Goal: Find specific page/section: Find specific page/section

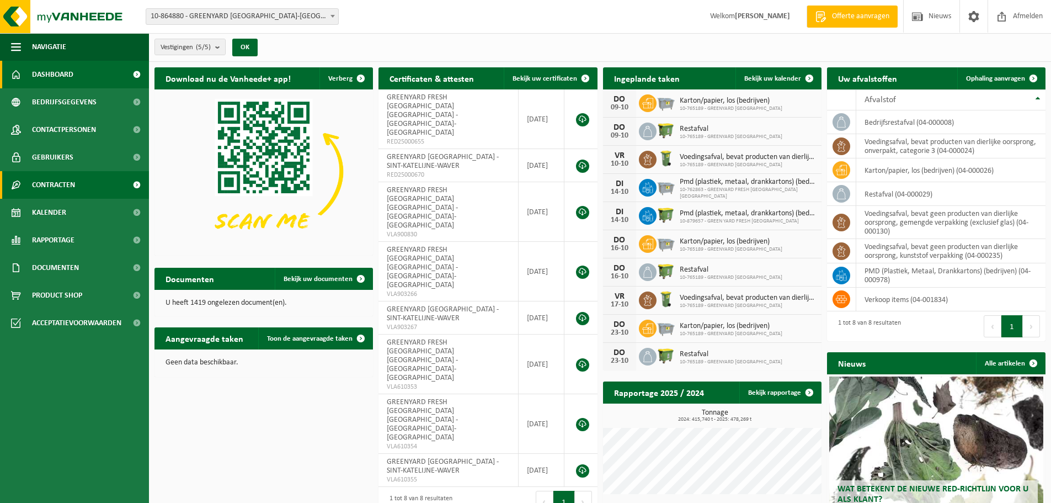
click at [45, 183] on span "Contracten" at bounding box center [53, 185] width 43 height 28
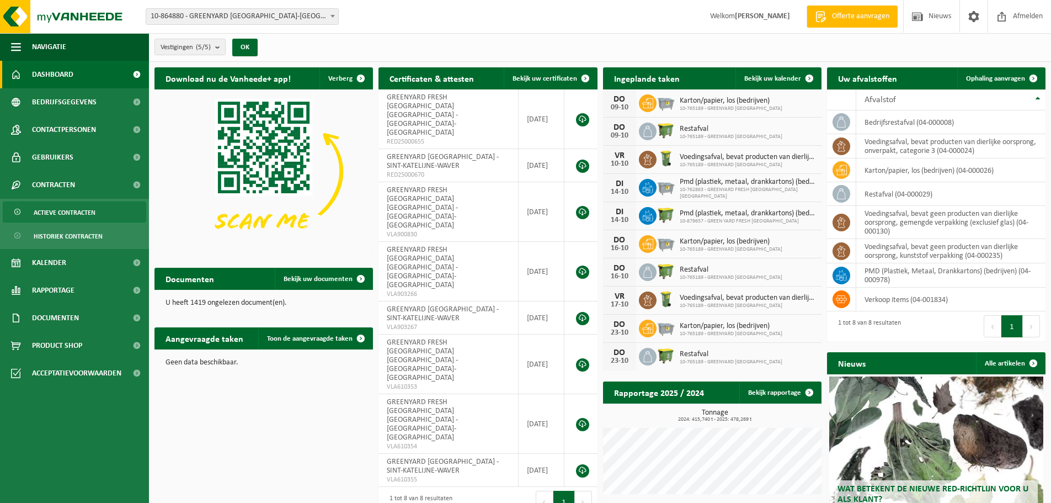
click at [46, 213] on span "Actieve contracten" at bounding box center [65, 212] width 62 height 21
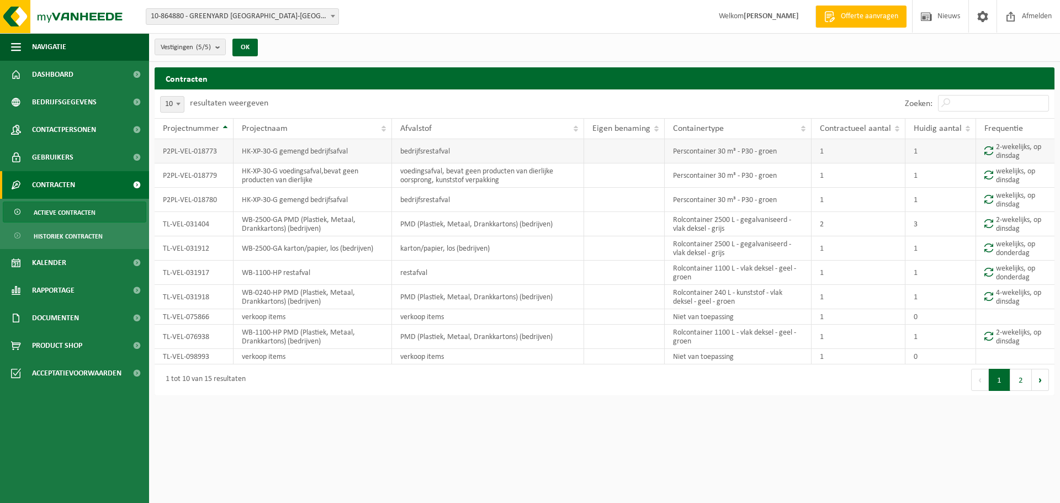
click at [989, 151] on span at bounding box center [988, 150] width 9 height 9
click at [222, 43] on b "submit" at bounding box center [220, 46] width 10 height 15
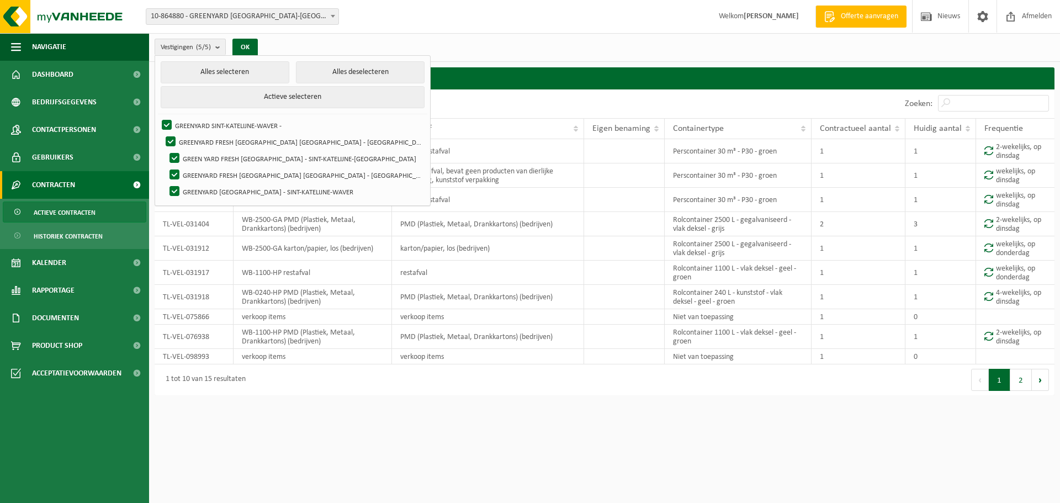
click at [382, 28] on div "Vestiging: 10-864880 - GREENYARD SINT-KATELIJNE-WAVER 10-762861 - GREENYARD FRE…" at bounding box center [530, 17] width 1060 height 34
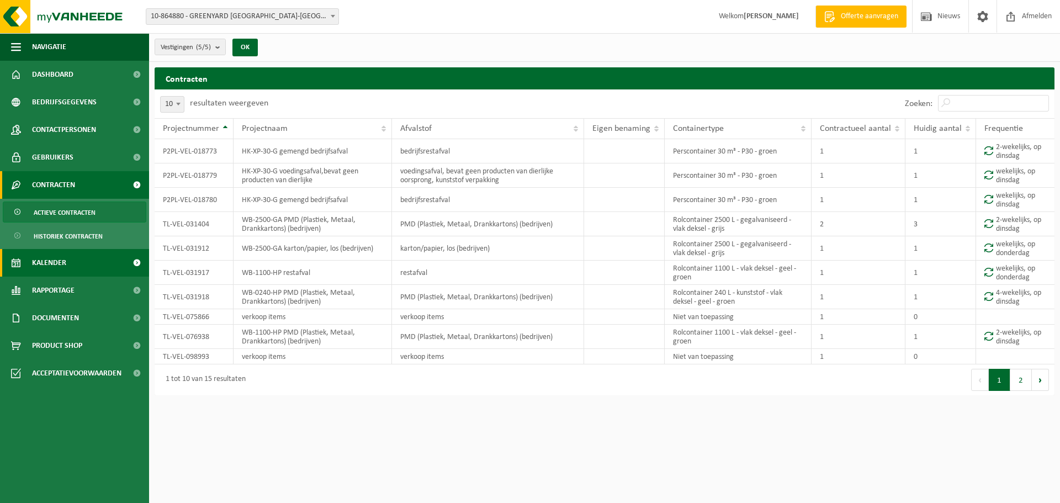
click at [74, 262] on link "Kalender" at bounding box center [74, 263] width 149 height 28
